Goal: Find specific page/section: Find specific page/section

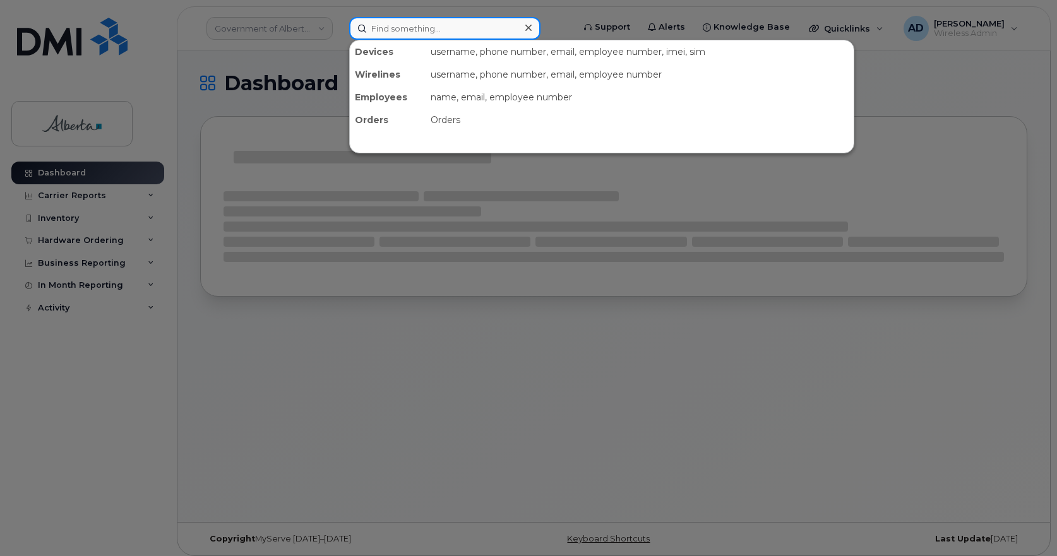
click at [415, 32] on input at bounding box center [444, 28] width 191 height 23
paste input "Paul Naugler"
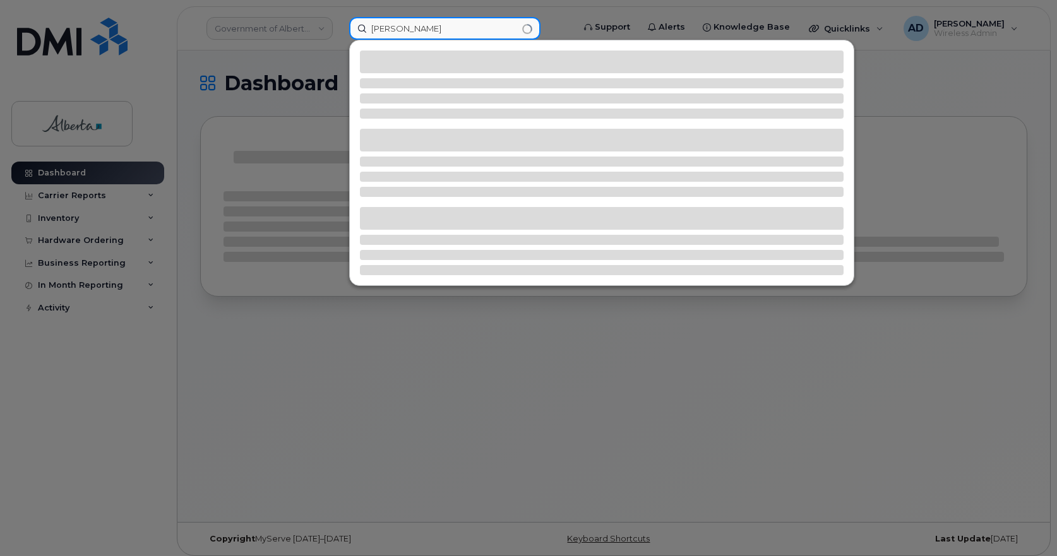
type input "Paul Naugler"
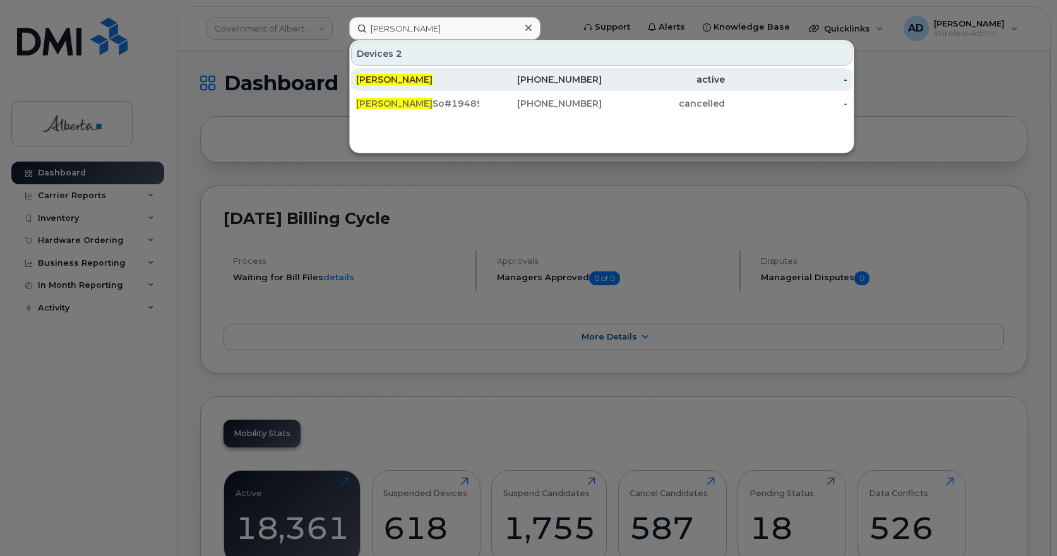
click at [381, 79] on span "Paul Naugler" at bounding box center [394, 79] width 76 height 11
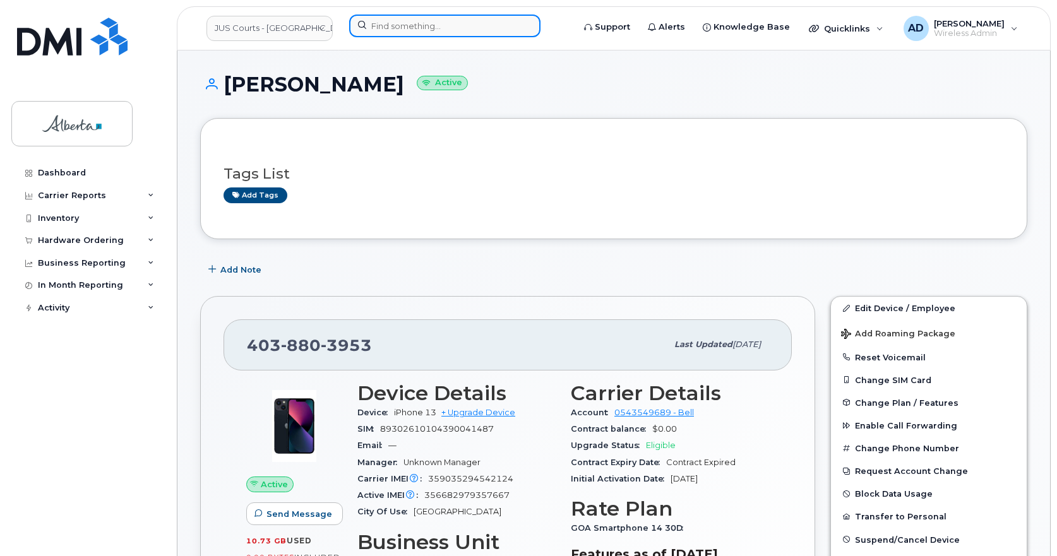
click at [467, 18] on input at bounding box center [444, 26] width 191 height 23
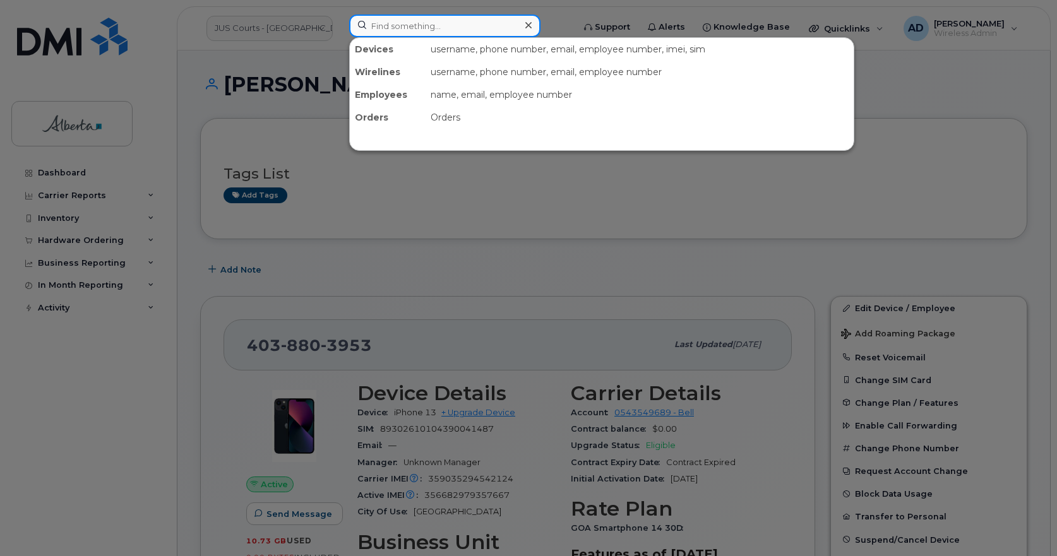
paste input "5873700912"
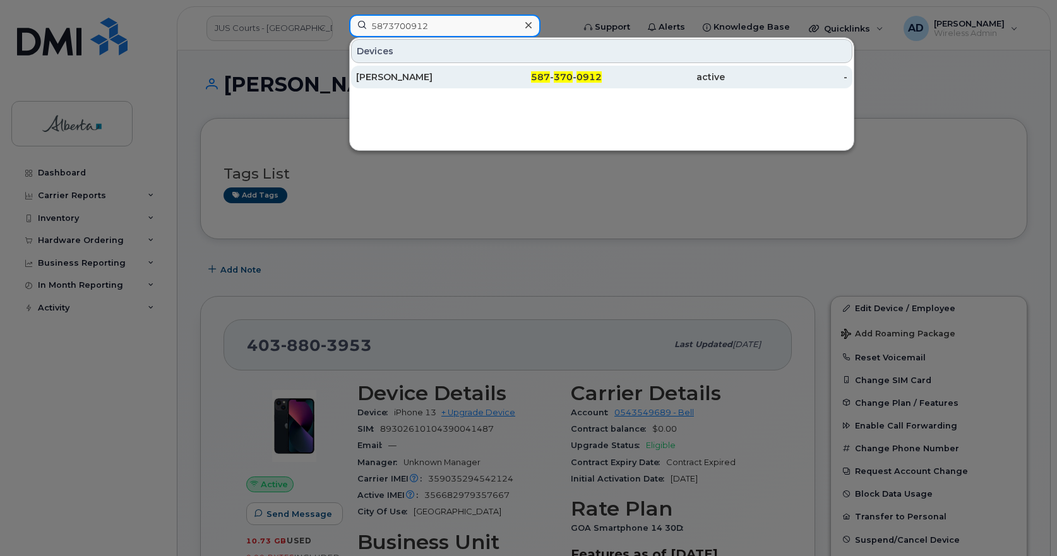
type input "5873700912"
click at [376, 80] on div "[PERSON_NAME]" at bounding box center [417, 77] width 123 height 13
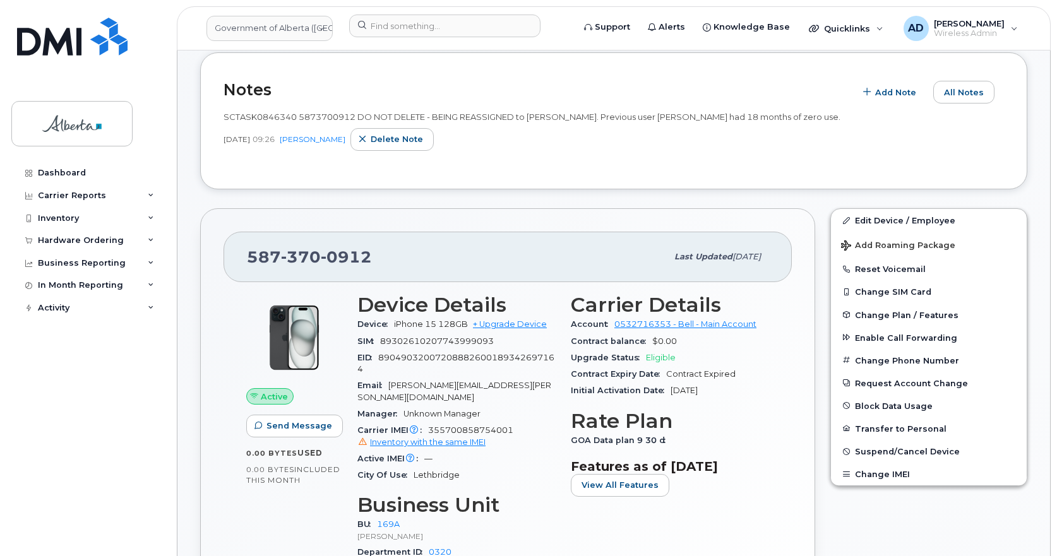
scroll to position [316, 0]
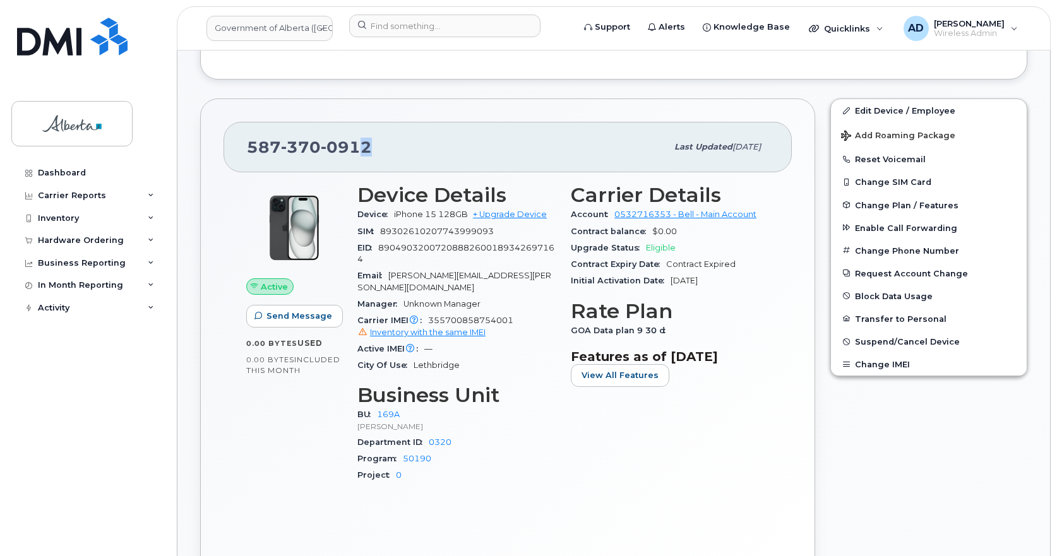
click at [365, 147] on span "0912" at bounding box center [346, 147] width 51 height 19
click at [310, 152] on span "370" at bounding box center [301, 147] width 40 height 19
copy span "[PHONE_NUMBER]"
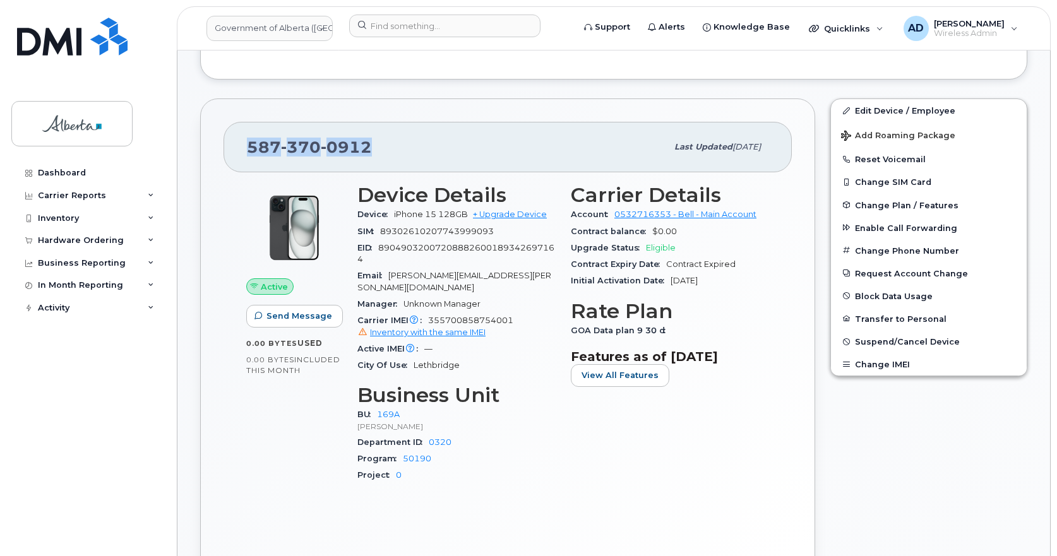
copy span "[PHONE_NUMBER]"
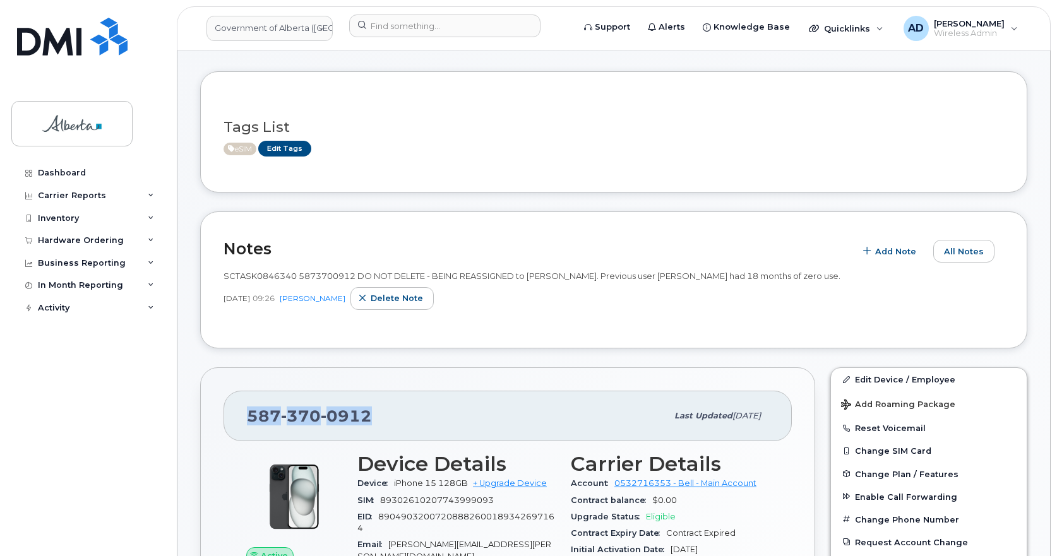
scroll to position [0, 0]
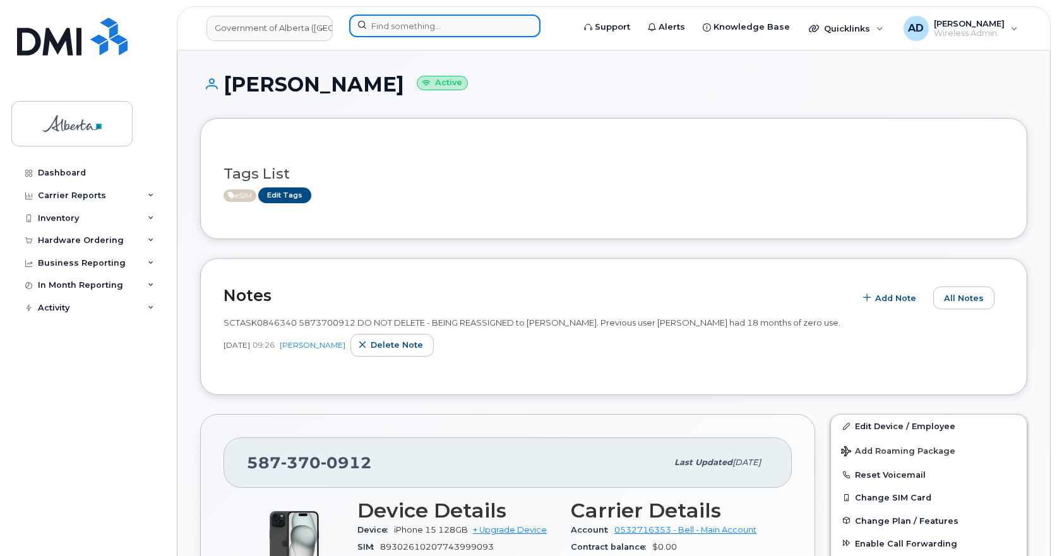
click at [419, 27] on input at bounding box center [444, 26] width 191 height 23
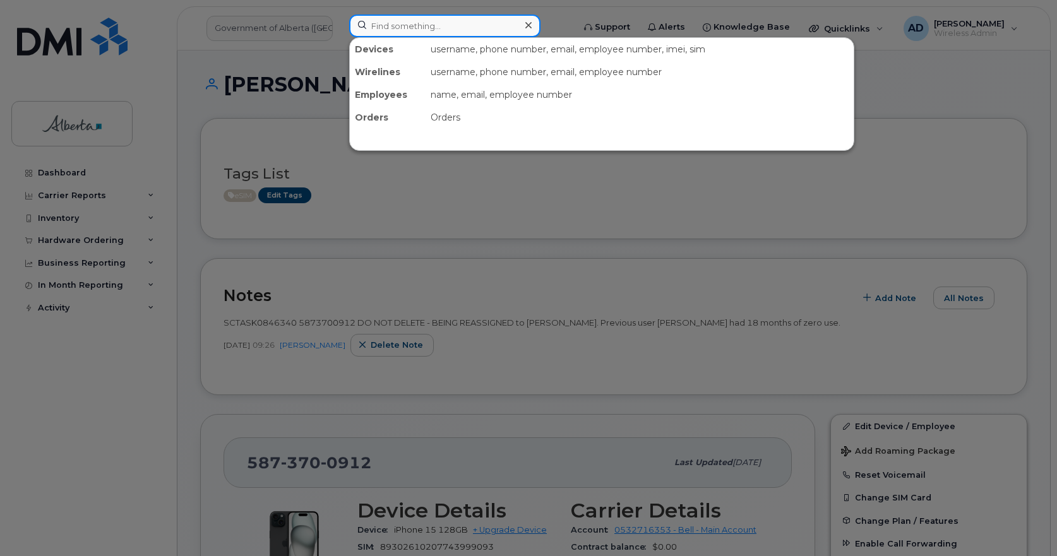
paste input "Coco Mediwake"
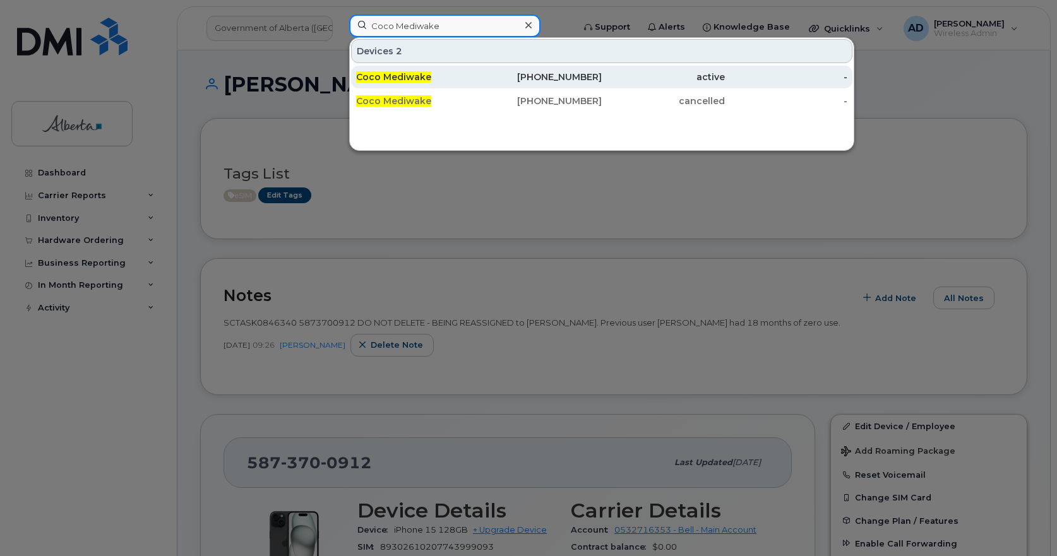
type input "Coco Mediwake"
click at [384, 75] on span "Coco Mediwake" at bounding box center [393, 76] width 75 height 11
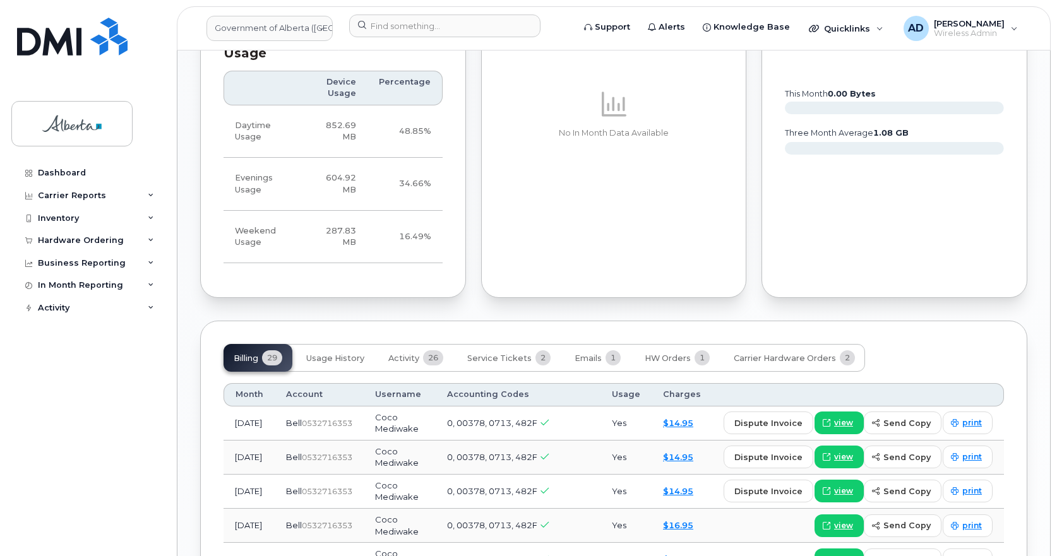
scroll to position [1136, 0]
